Goal: Transaction & Acquisition: Book appointment/travel/reservation

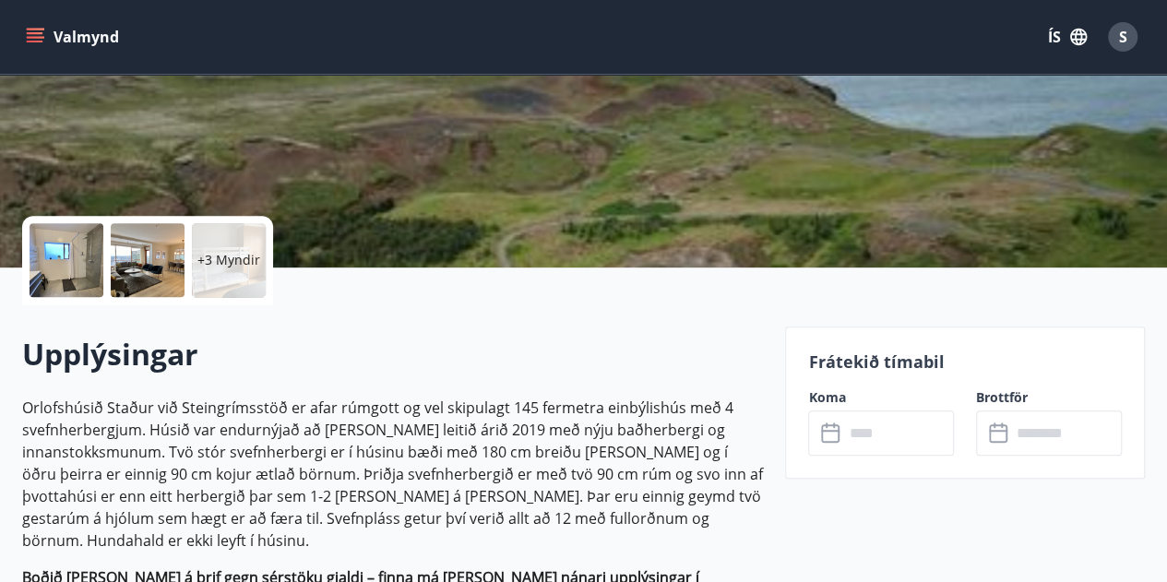
scroll to position [277, 0]
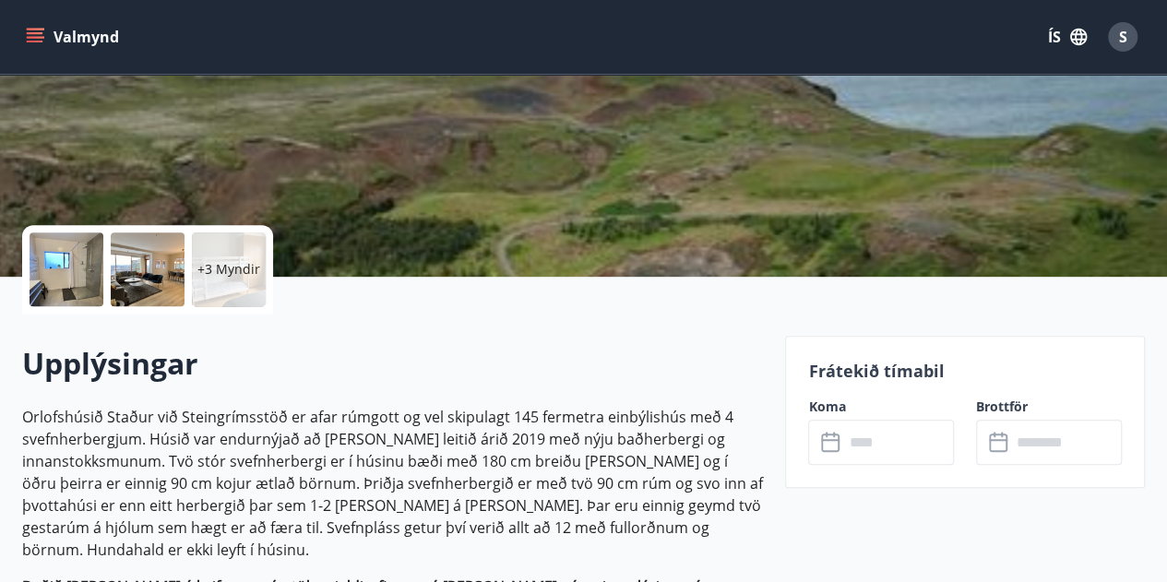
click at [37, 36] on icon "menu" at bounding box center [35, 37] width 18 height 18
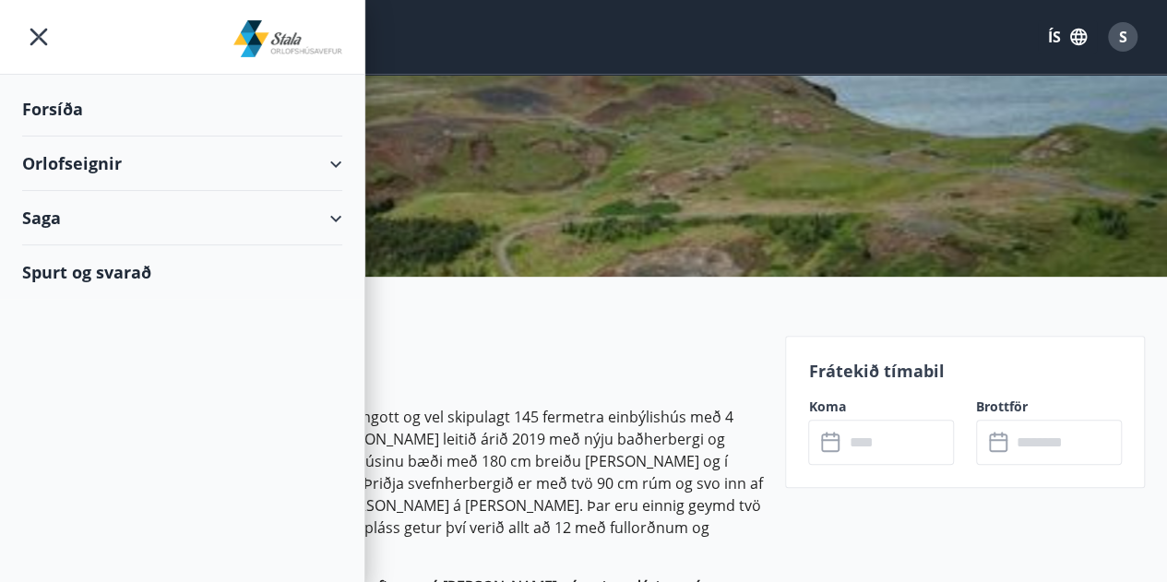
click at [85, 152] on div "Orlofseignir" at bounding box center [182, 164] width 320 height 54
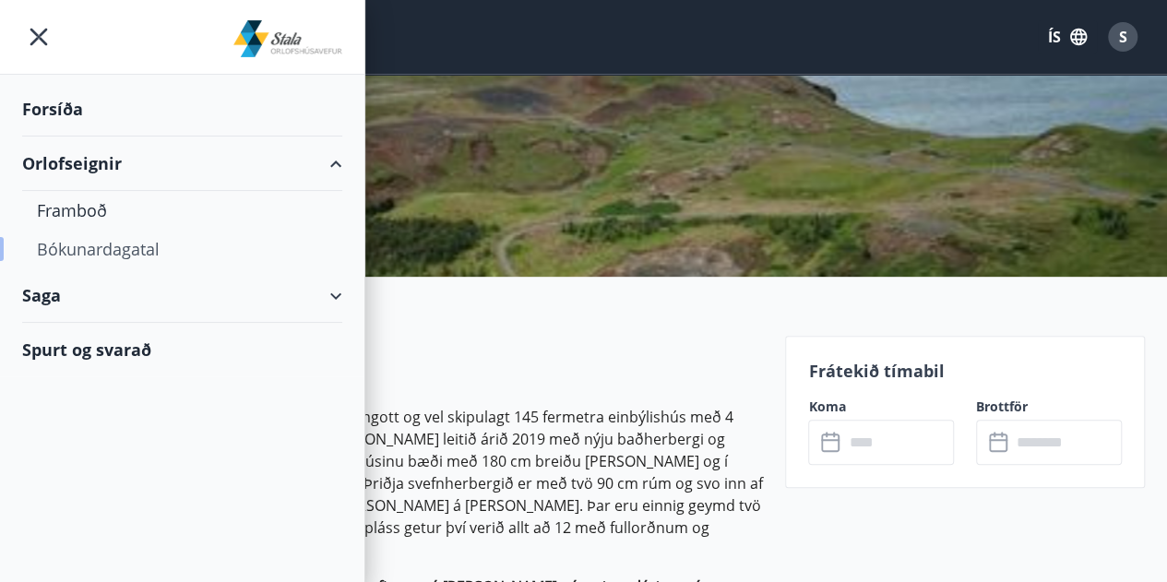
click at [91, 247] on div "Bókunardagatal" at bounding box center [182, 249] width 291 height 39
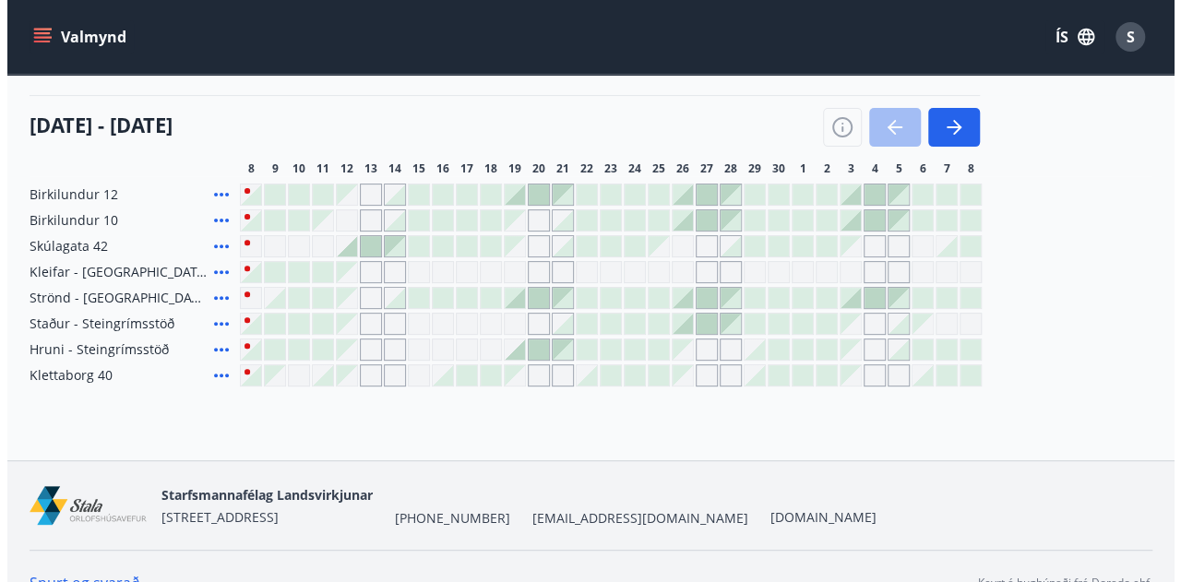
scroll to position [234, 0]
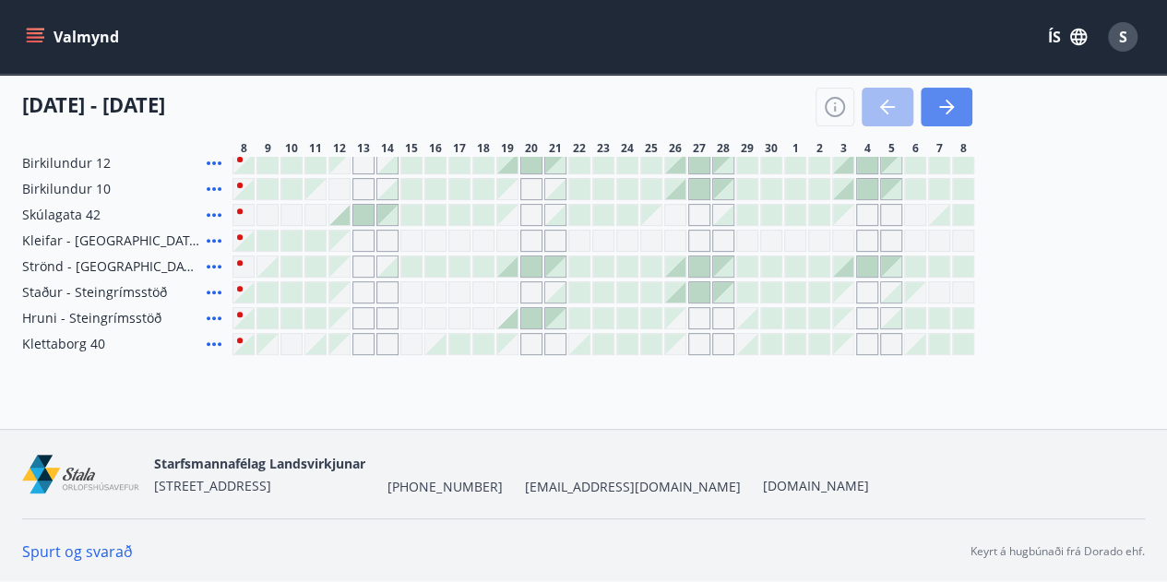
click at [953, 109] on icon "button" at bounding box center [947, 107] width 22 height 22
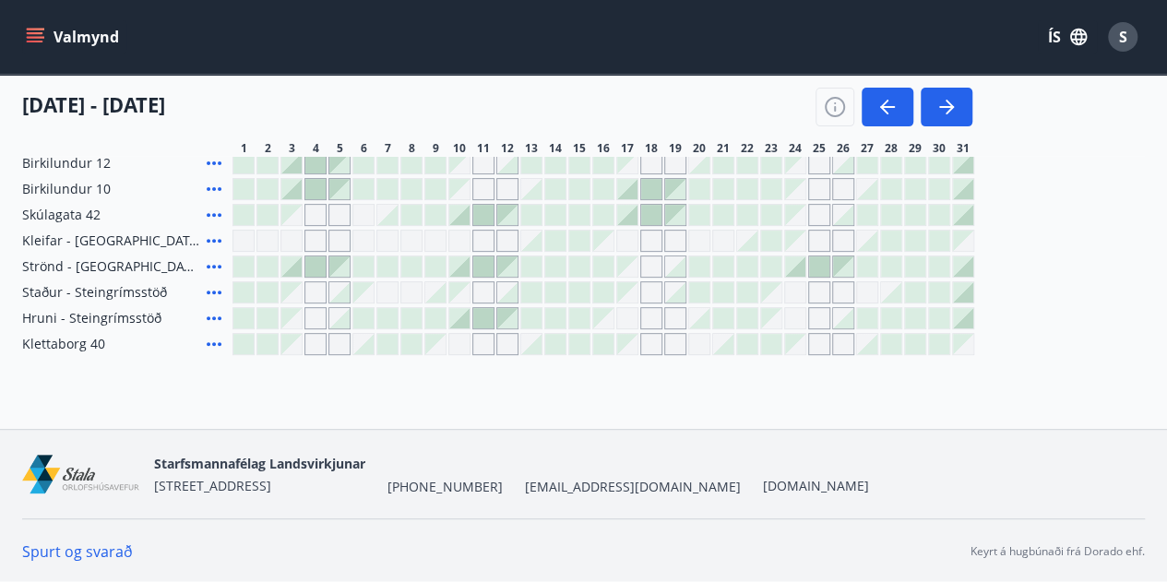
click at [216, 296] on icon at bounding box center [214, 292] width 22 height 22
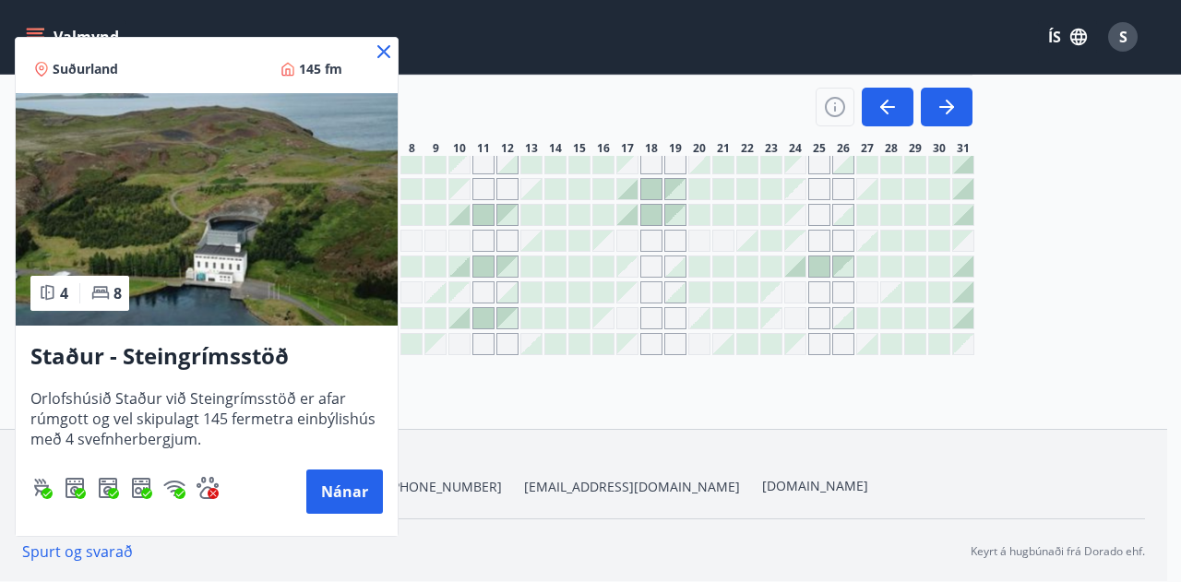
click at [384, 50] on icon at bounding box center [383, 51] width 13 height 13
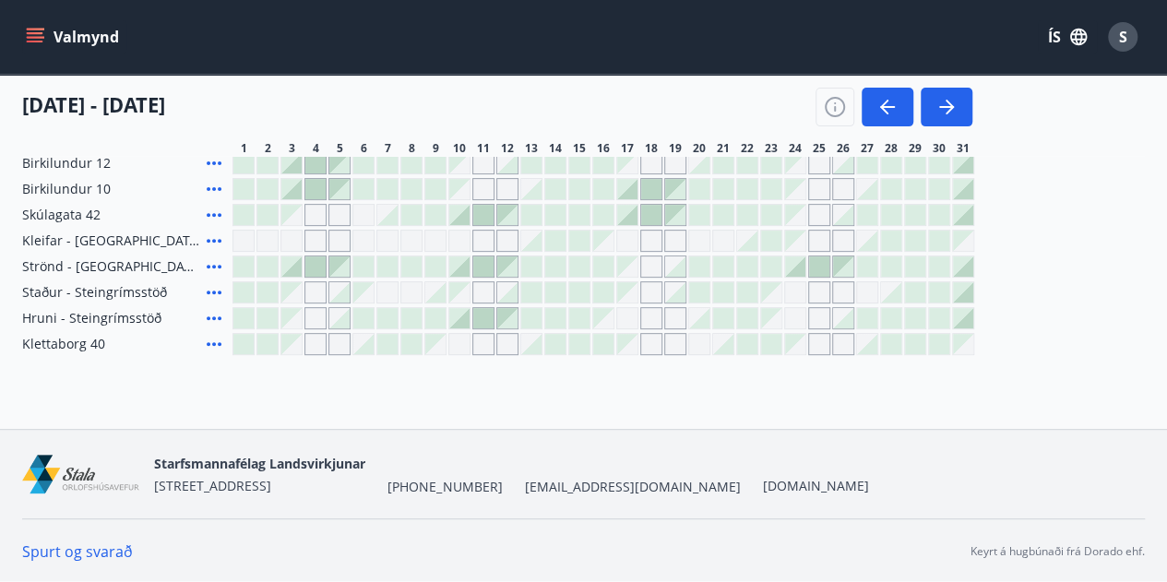
click at [962, 294] on div at bounding box center [963, 292] width 20 height 20
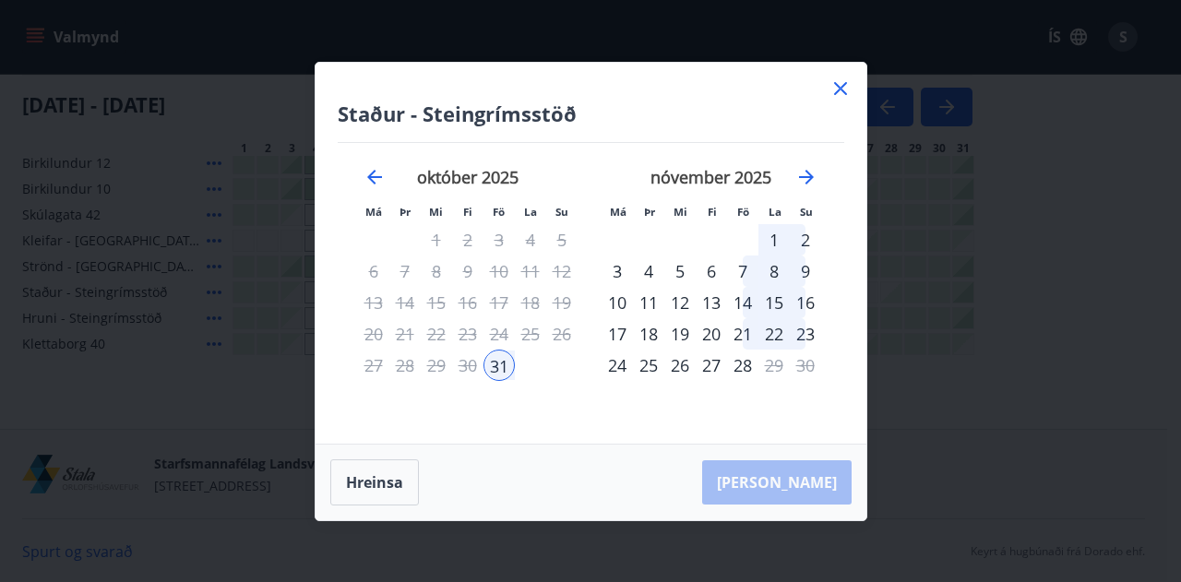
click at [617, 276] on div "3" at bounding box center [617, 271] width 31 height 31
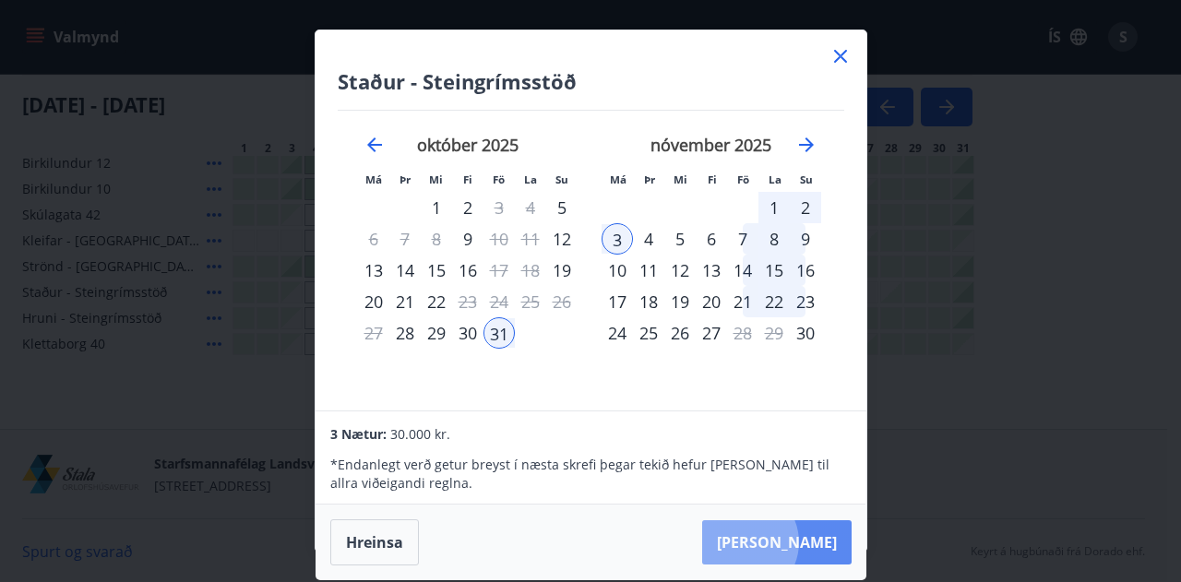
click at [798, 542] on button "[PERSON_NAME]" at bounding box center [777, 543] width 150 height 44
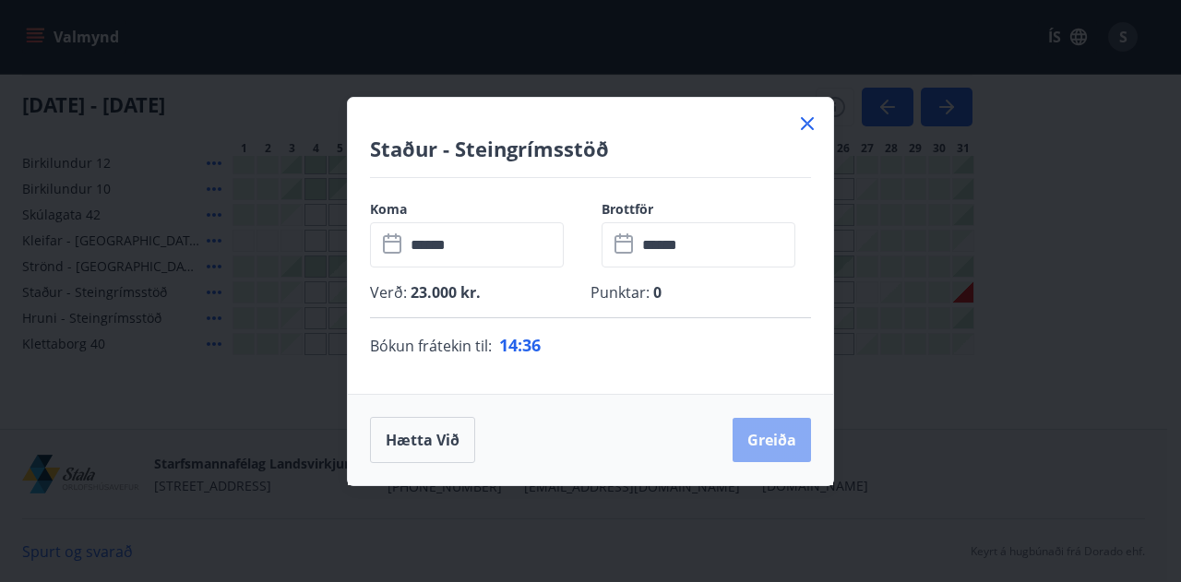
click at [755, 431] on button "Greiða" at bounding box center [772, 440] width 78 height 44
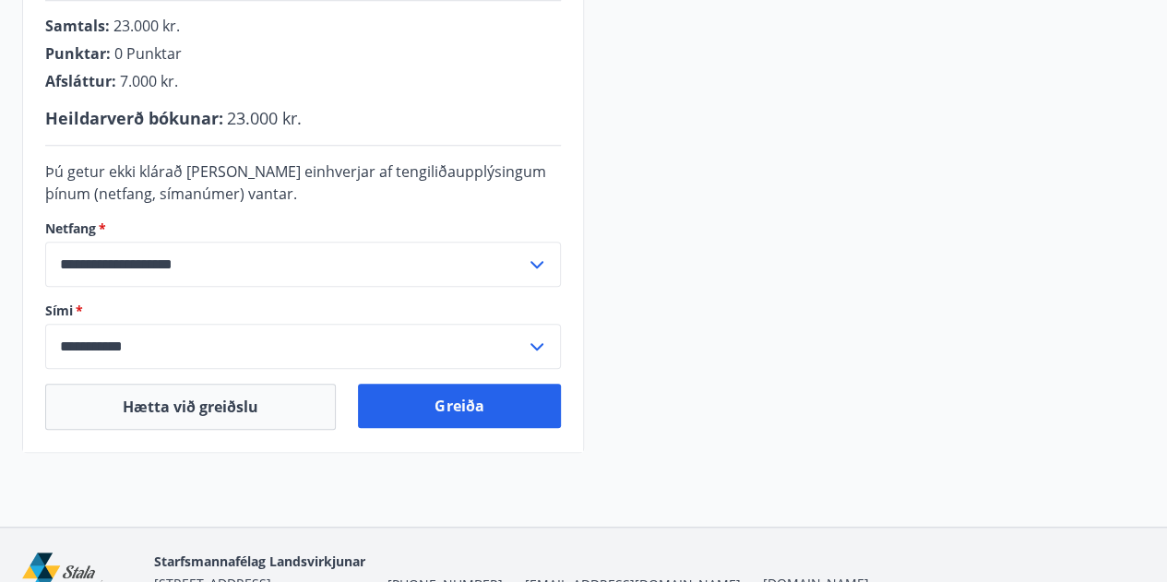
scroll to position [455, 0]
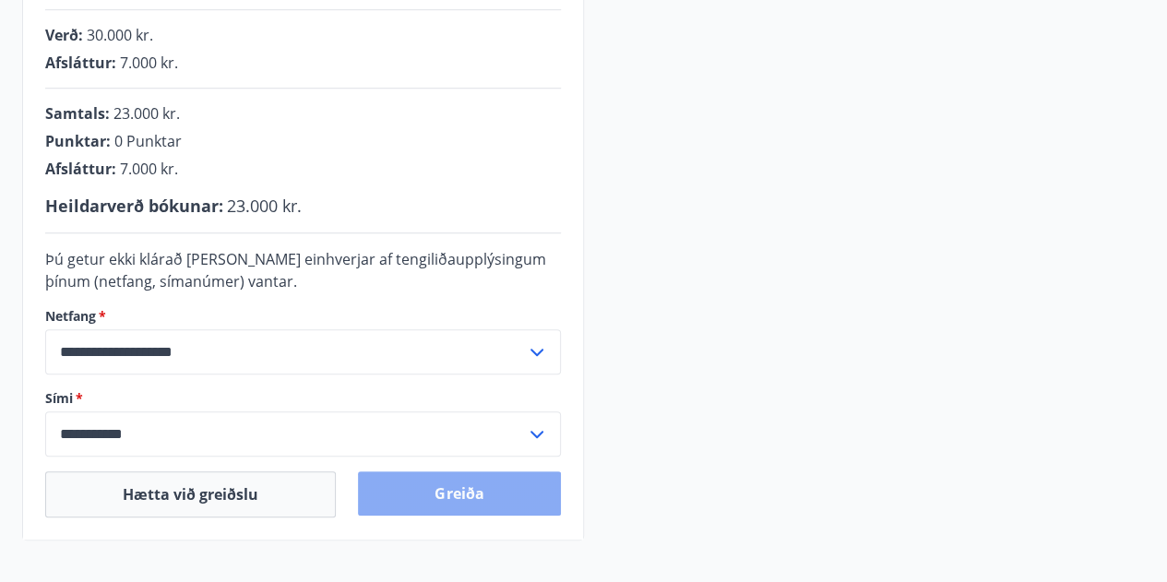
click at [474, 480] on button "Greiða" at bounding box center [459, 494] width 202 height 44
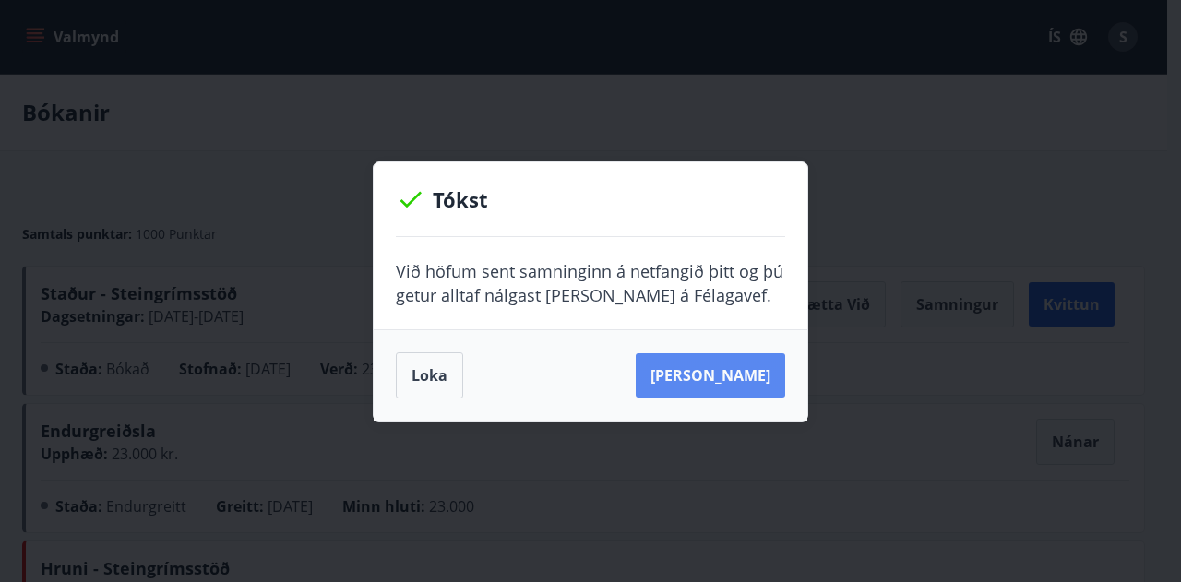
click at [711, 377] on button "[PERSON_NAME]" at bounding box center [711, 375] width 150 height 44
